Goal: Transaction & Acquisition: Purchase product/service

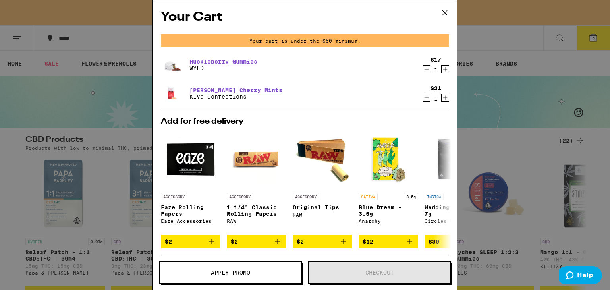
click at [442, 71] on icon "Increment" at bounding box center [445, 69] width 7 height 10
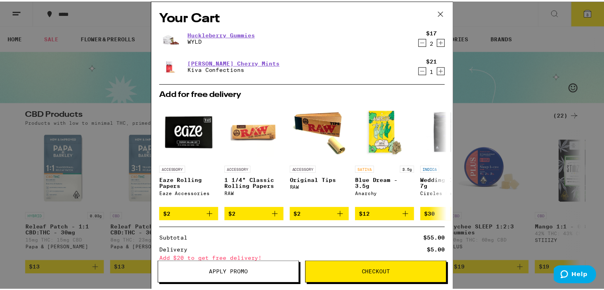
scroll to position [75, 0]
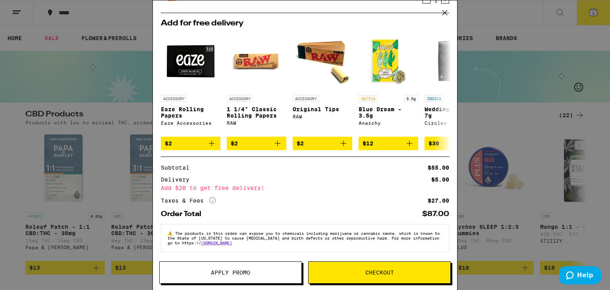
click at [352, 267] on button "Checkout" at bounding box center [379, 272] width 143 height 22
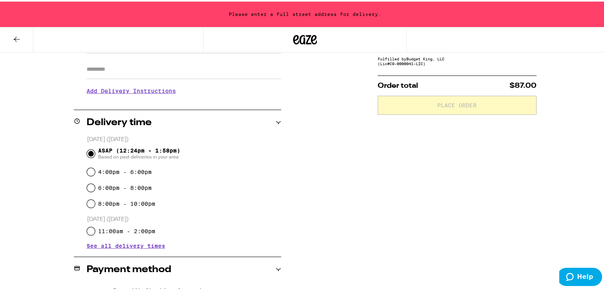
scroll to position [138, 0]
click at [90, 172] on input "4:00pm - 6:00pm" at bounding box center [91, 170] width 8 height 8
radio input "true"
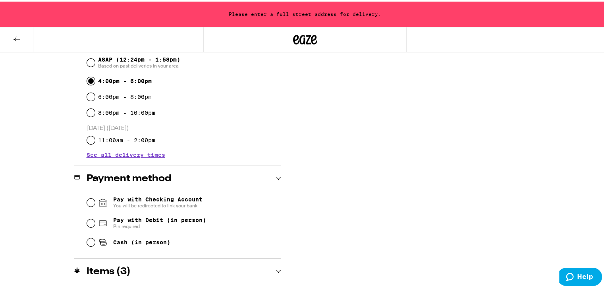
scroll to position [229, 0]
click at [87, 221] on input "Pay with Debit (in person) Pin required" at bounding box center [91, 222] width 8 height 8
radio input "true"
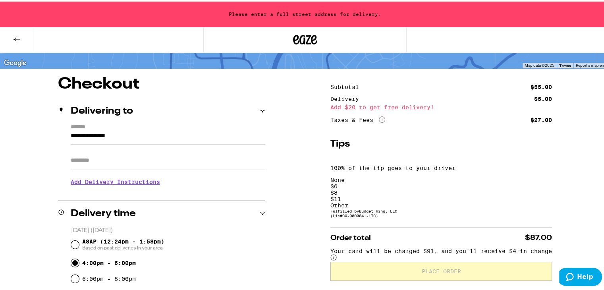
scroll to position [46, 0]
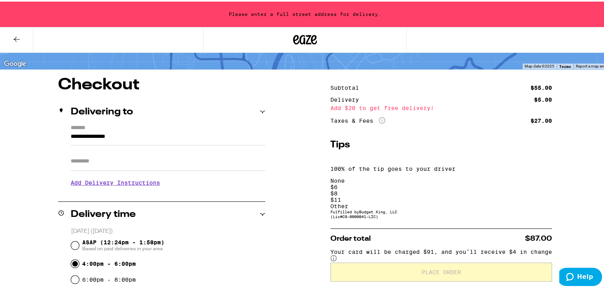
click at [519, 201] on div "Other" at bounding box center [441, 204] width 222 height 6
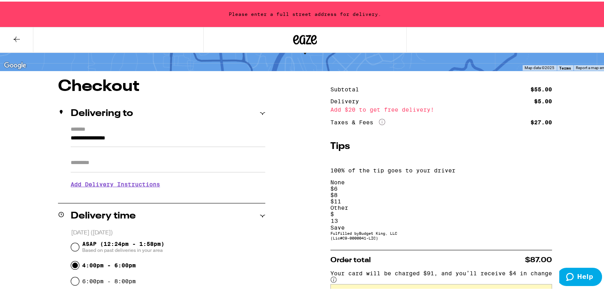
scroll to position [43, 0]
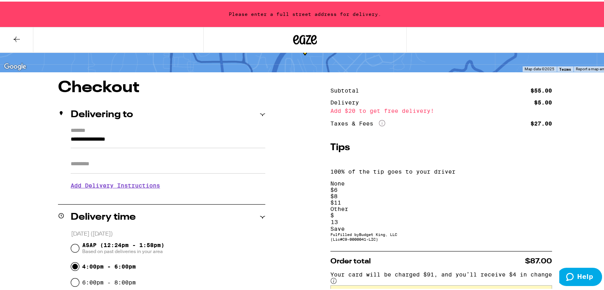
type input "13"
click at [83, 140] on input "**********" at bounding box center [168, 140] width 195 height 14
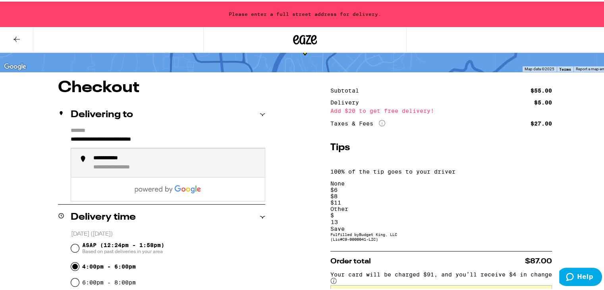
click at [122, 161] on div "**********" at bounding box center [175, 161] width 165 height 16
type input "**********"
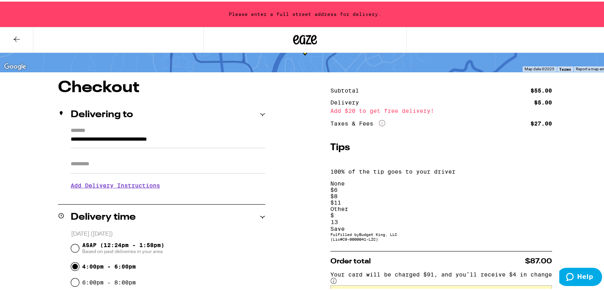
click at [139, 184] on h3 "Add Delivery Instructions" at bounding box center [168, 184] width 195 height 18
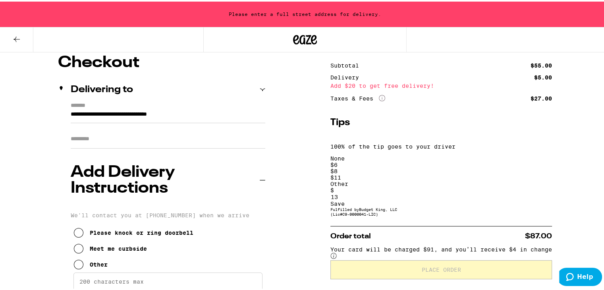
scroll to position [68, 0]
click at [83, 258] on icon at bounding box center [79, 263] width 10 height 10
click at [130, 271] on textarea "Enter any other delivery instructions you want driver to know" at bounding box center [167, 289] width 189 height 37
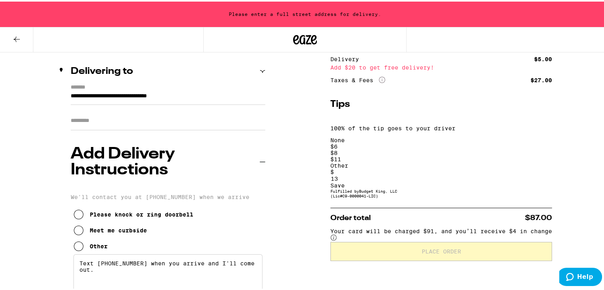
scroll to position [87, 0]
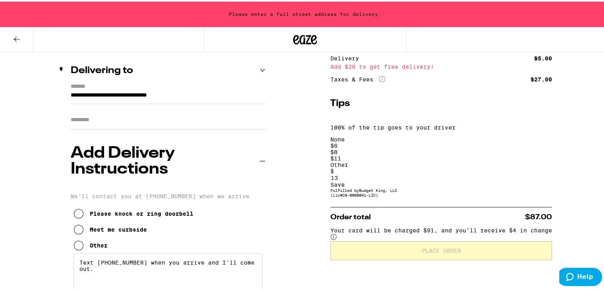
type textarea "Text [PHONE_NUMBER] when you arrive and I'll come out."
click at [526, 180] on div "Save" at bounding box center [441, 183] width 222 height 6
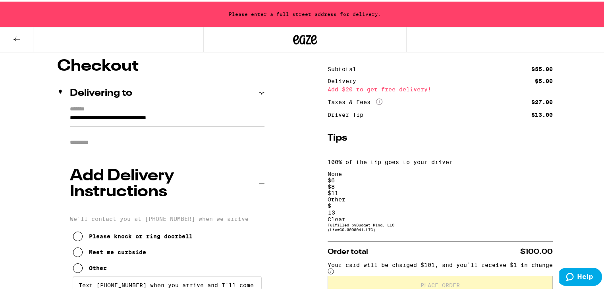
scroll to position [0, 0]
